Goal: Transaction & Acquisition: Purchase product/service

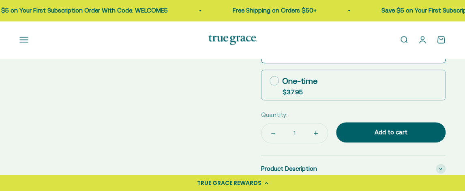
scroll to position [305, 0]
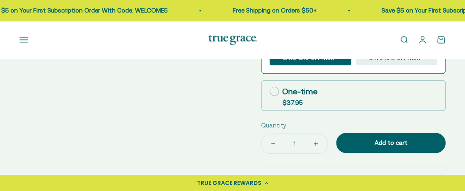
select select "3"
click at [274, 88] on icon at bounding box center [274, 91] width 9 height 9
click at [270, 91] on input "One-time $37.95" at bounding box center [269, 91] width 0 height 0
radio input "true"
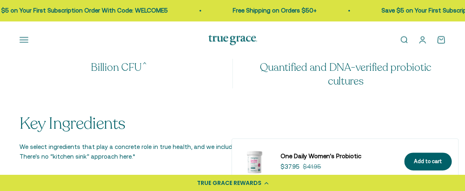
scroll to position [611, 0]
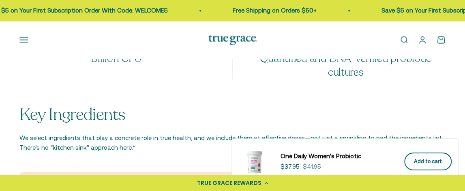
click at [426, 156] on button "Add to cart" at bounding box center [428, 162] width 47 height 18
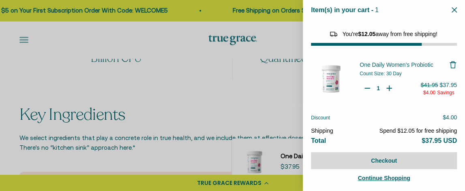
select select "40058346897600"
select select "46284026183894"
click at [389, 64] on span "One Daily Women's Probiotic" at bounding box center [396, 65] width 73 height 6
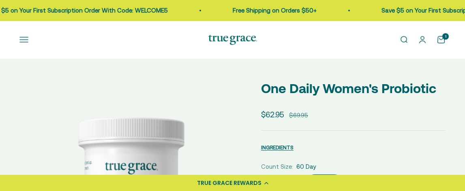
click at [329, 175] on label "60 Day" at bounding box center [325, 185] width 40 height 20
click at [261, 175] on input "60 Day" at bounding box center [261, 175] width 0 height 0
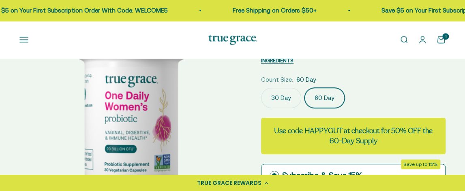
scroll to position [0, 230]
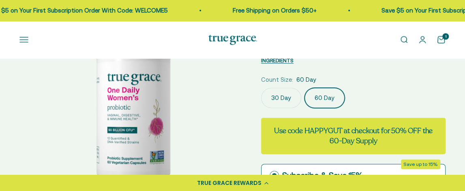
drag, startPoint x: 0, startPoint y: 0, endPoint x: 330, endPoint y: 94, distance: 342.9
click at [330, 94] on label "60 Day" at bounding box center [325, 98] width 40 height 20
click at [261, 88] on input "60 Day" at bounding box center [261, 88] width 0 height 0
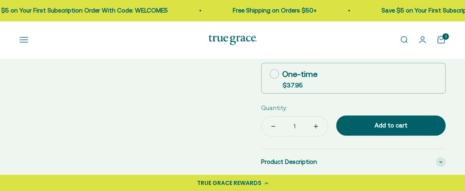
scroll to position [305, 0]
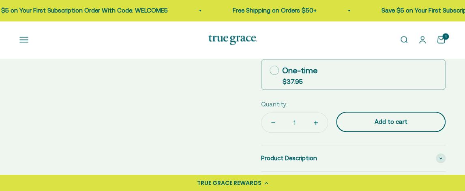
click at [371, 118] on div "Add to cart" at bounding box center [391, 122] width 77 height 10
select select "3"
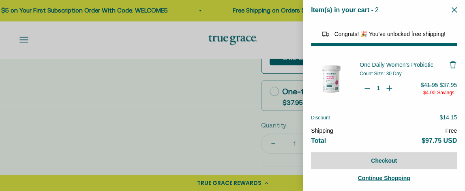
select select "40058346897600"
select select "46284026183894"
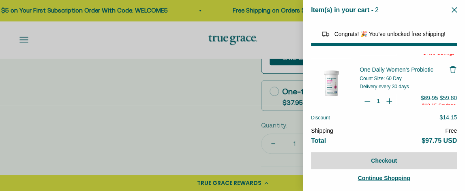
scroll to position [0, 0]
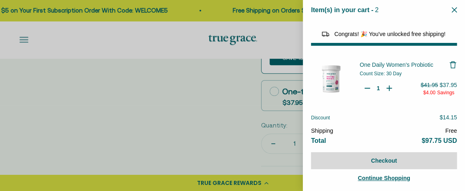
click at [451, 62] on icon "Remove One Daily Women's Probiotic" at bounding box center [453, 65] width 8 height 8
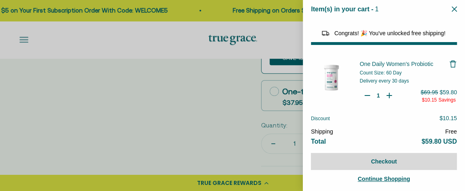
scroll to position [1, 0]
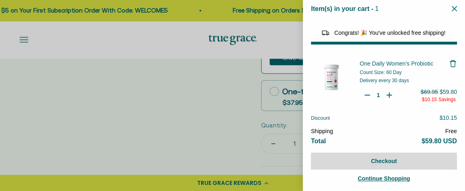
click at [453, 6] on button "Close" at bounding box center [454, 9] width 5 height 8
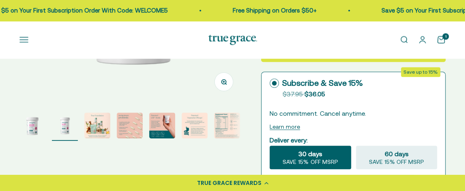
scroll to position [218, 0]
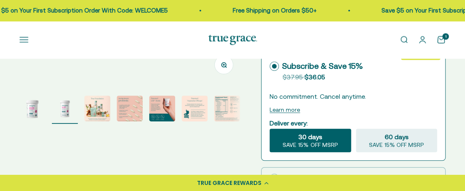
click at [275, 63] on icon at bounding box center [274, 66] width 9 height 9
click at [270, 66] on input "Subscribe & Save 15% Original price strikethrough: $37.95 , Discounted price: $…" at bounding box center [269, 66] width 0 height 0
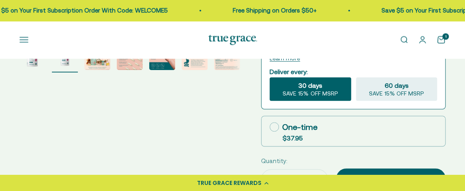
scroll to position [285, 0]
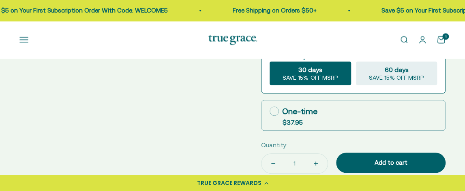
click at [273, 107] on icon at bounding box center [274, 111] width 9 height 9
click at [270, 111] on input "One-time $37.95" at bounding box center [269, 111] width 0 height 0
radio input "true"
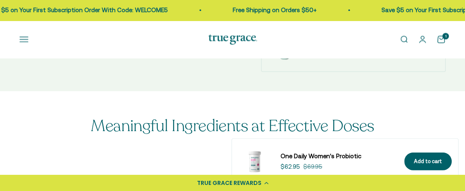
scroll to position [460, 0]
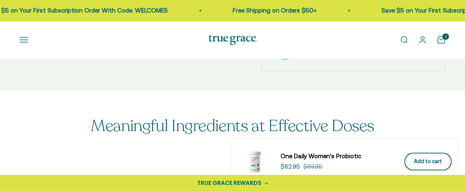
click at [414, 156] on button "Add to cart" at bounding box center [428, 162] width 47 height 18
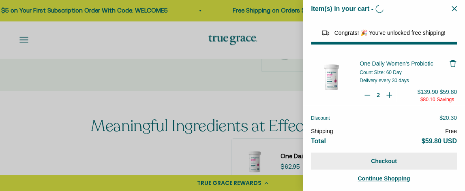
type input "1"
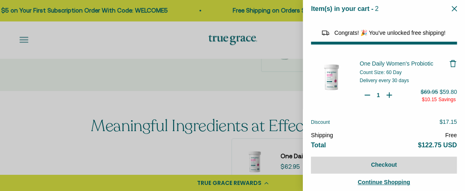
click at [453, 60] on icon "Remove One Daily Women's Probiotic" at bounding box center [453, 60] width 3 height 1
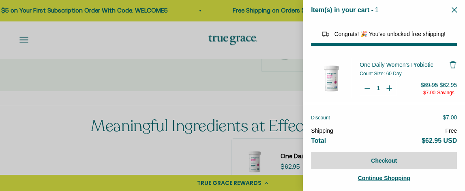
click at [453, 62] on icon "Remove One Daily Women's Probiotic" at bounding box center [453, 62] width 3 height 1
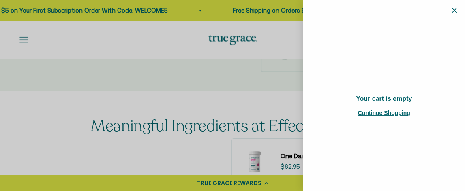
click at [455, 7] on button "Close" at bounding box center [454, 10] width 5 height 8
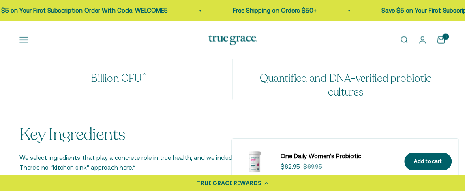
scroll to position [634, 0]
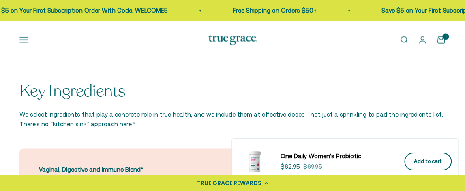
click at [419, 159] on div "Add to cart" at bounding box center [428, 162] width 28 height 9
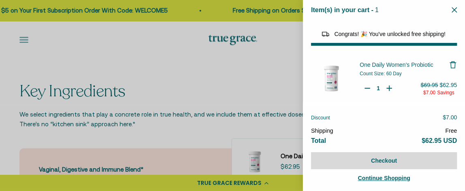
click at [454, 6] on div "Item(s) in your cart - 1 items 1" at bounding box center [384, 10] width 162 height 20
click at [455, 7] on button "Close" at bounding box center [454, 10] width 5 height 8
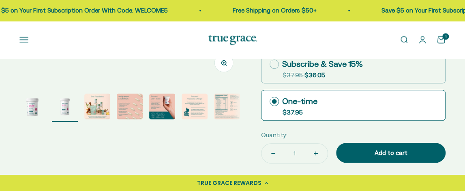
scroll to position [242, 0]
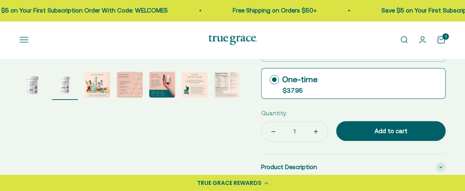
click at [443, 36] on cart-count "1" at bounding box center [446, 36] width 6 height 6
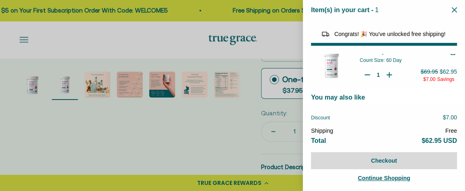
scroll to position [0, 0]
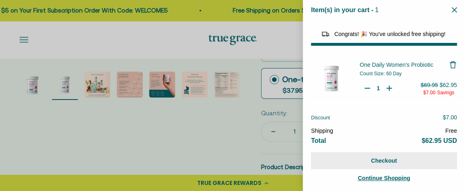
click at [378, 155] on button "Checkout" at bounding box center [384, 161] width 146 height 17
